Goal: Task Accomplishment & Management: Manage account settings

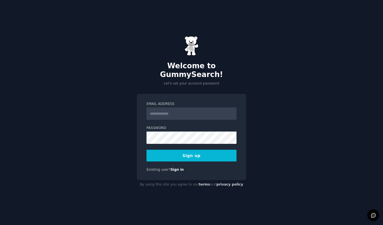
click at [165, 107] on input "Email Address" at bounding box center [191, 113] width 90 height 12
type input "**********"
click at [184, 149] on button "Sign up" at bounding box center [191, 155] width 90 height 12
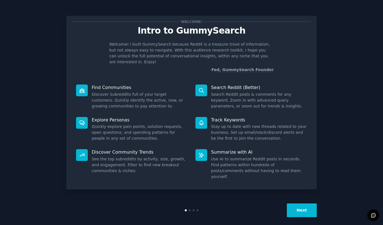
click at [293, 203] on button "Next" at bounding box center [302, 210] width 30 height 14
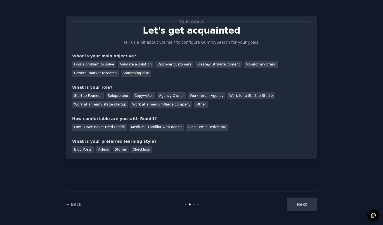
click at [301, 204] on div "Next" at bounding box center [275, 204] width 84 height 14
click at [95, 64] on div "Find a problem to solve" at bounding box center [94, 64] width 44 height 7
click at [128, 75] on div "Something else" at bounding box center [136, 73] width 30 height 7
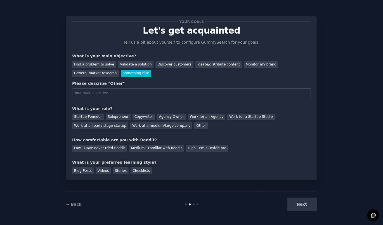
click at [101, 60] on div "Find a problem to solve Validate a solution Discover customers Ideate/distribut…" at bounding box center [191, 68] width 239 height 18
click at [101, 74] on div "General market research" at bounding box center [95, 73] width 47 height 7
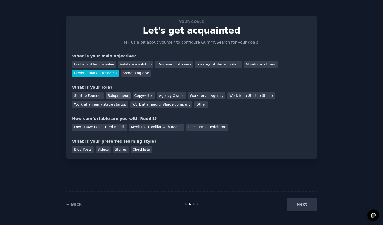
click at [118, 98] on div "Solopreneur" at bounding box center [118, 95] width 25 height 7
click at [112, 130] on div "Low - Have never tried Reddit" at bounding box center [99, 126] width 55 height 7
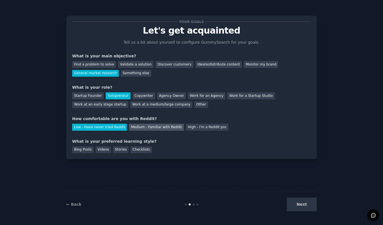
click at [141, 127] on div "Medium - Familiar with Reddit" at bounding box center [156, 126] width 55 height 7
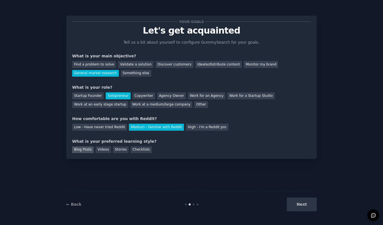
click at [90, 150] on div "Blog Posts" at bounding box center [83, 149] width 22 height 7
click at [306, 205] on button "Next" at bounding box center [302, 204] width 30 height 14
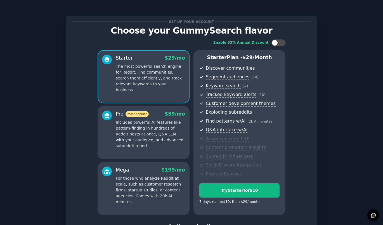
click at [171, 80] on p "The most powerful search engine for Reddit. Find communities, search them effic…" at bounding box center [150, 77] width 69 height 29
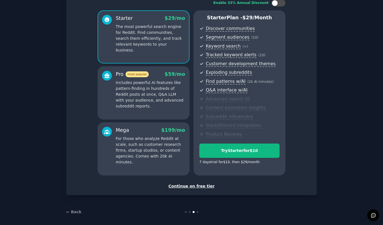
scroll to position [43, 0]
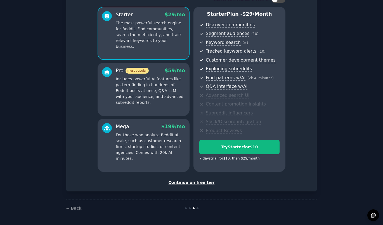
click at [202, 183] on div "Continue on free tier" at bounding box center [191, 182] width 239 height 6
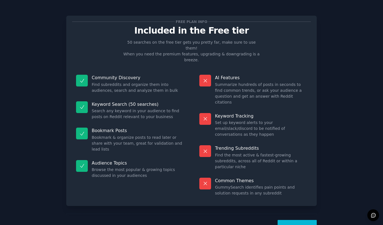
click at [302, 220] on button "Let's Go!" at bounding box center [296, 227] width 39 height 14
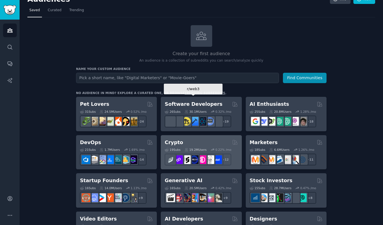
scroll to position [9, 0]
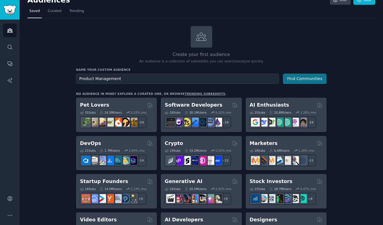
type input "Product Management"
click at [323, 75] on button "Find Communities" at bounding box center [305, 78] width 44 height 10
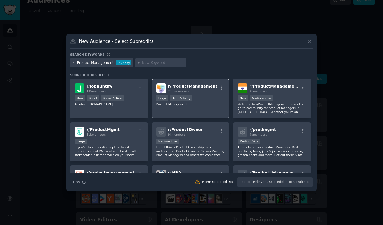
click at [180, 88] on span "r/ ProductManagement" at bounding box center [192, 86] width 49 height 4
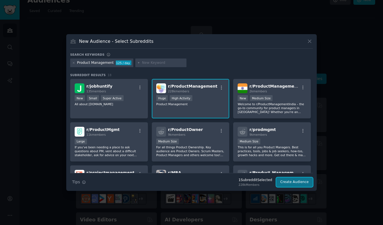
click at [295, 181] on button "Create Audience" at bounding box center [294, 181] width 37 height 9
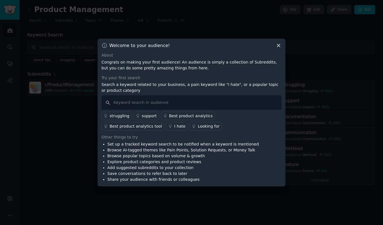
click at [278, 46] on icon at bounding box center [278, 45] width 3 height 3
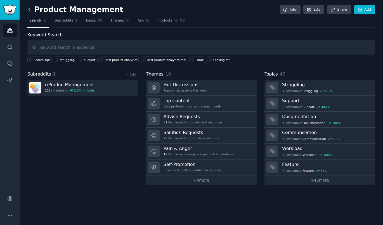
click at [30, 9] on icon at bounding box center [30, 10] width 6 height 6
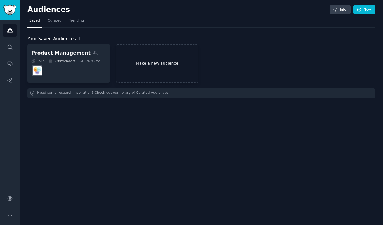
click at [141, 64] on link "Make a new audience" at bounding box center [157, 63] width 82 height 38
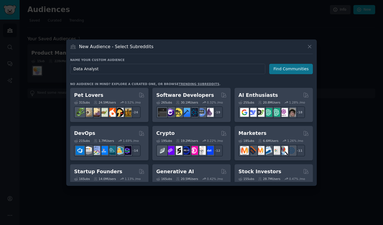
type input "Data Analyst"
click at [290, 72] on button "Find Communities" at bounding box center [291, 69] width 44 height 10
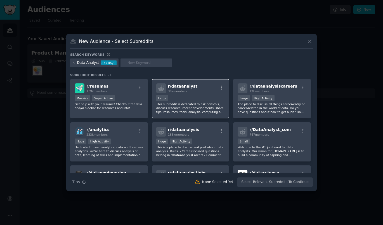
click at [212, 91] on div "r/ dataanalyst 38k members" at bounding box center [190, 88] width 69 height 10
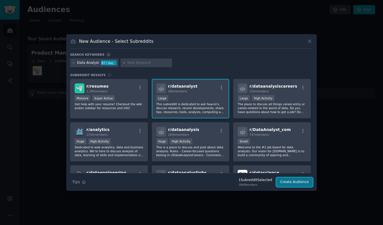
click at [287, 178] on button "Create Audience" at bounding box center [294, 181] width 37 height 9
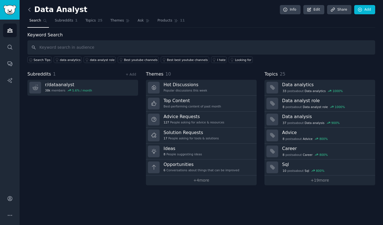
click at [30, 11] on icon at bounding box center [29, 9] width 2 height 3
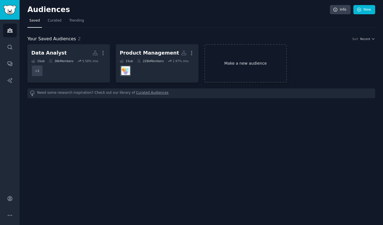
click at [227, 69] on link "Make a new audience" at bounding box center [245, 63] width 82 height 38
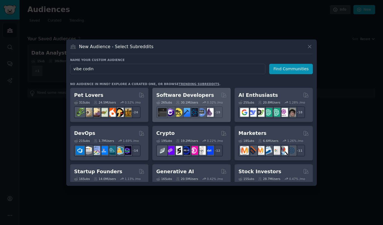
type input "vibe coding"
click button "Find Communities" at bounding box center [291, 69] width 44 height 10
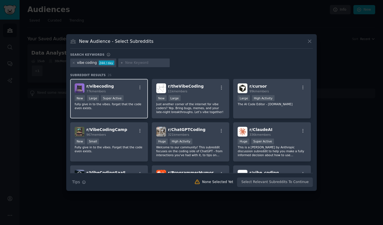
click at [87, 86] on span "r/ vibecoding" at bounding box center [99, 86] width 27 height 4
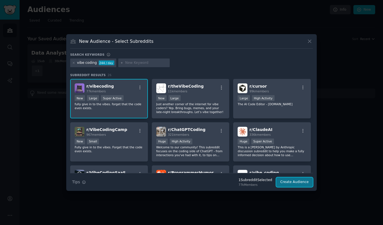
click at [290, 182] on button "Create Audience" at bounding box center [294, 181] width 37 height 9
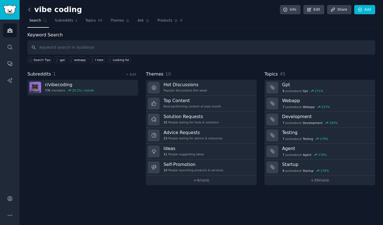
click at [31, 11] on icon at bounding box center [30, 10] width 6 height 6
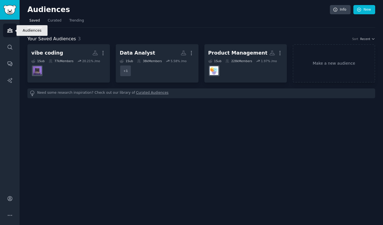
click at [11, 30] on icon "Sidebar" at bounding box center [10, 30] width 6 height 6
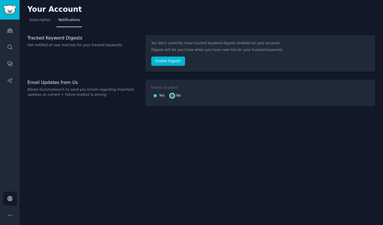
click at [171, 95] on input "No" at bounding box center [172, 96] width 4 height 4
radio input "false"
radio input "true"
click at [167, 63] on button "Enable Digests" at bounding box center [168, 60] width 34 height 9
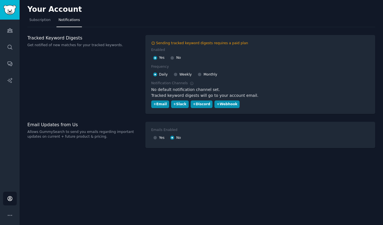
click at [176, 57] on div "No" at bounding box center [175, 57] width 11 height 9
click at [172, 59] on input "No" at bounding box center [172, 58] width 4 height 4
radio input "false"
radio input "true"
click at [199, 75] on div "Sending tracked keyword digests requires a paid plan Enabled Yes No Frequency D…" at bounding box center [260, 74] width 218 height 67
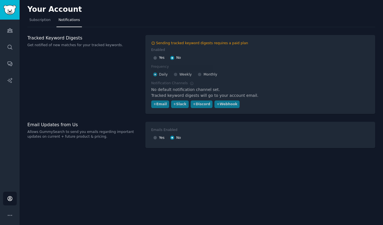
click at [198, 76] on div "Sending tracked keyword digests requires a paid plan Enabled Yes No Frequency D…" at bounding box center [260, 74] width 218 height 67
